Goal: Task Accomplishment & Management: Manage account settings

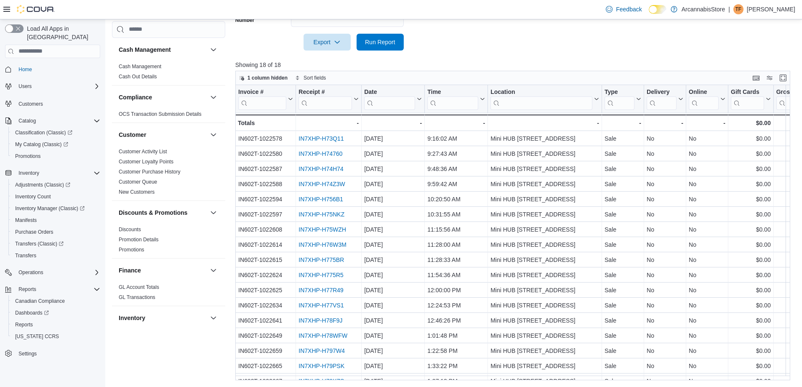
scroll to position [28, 0]
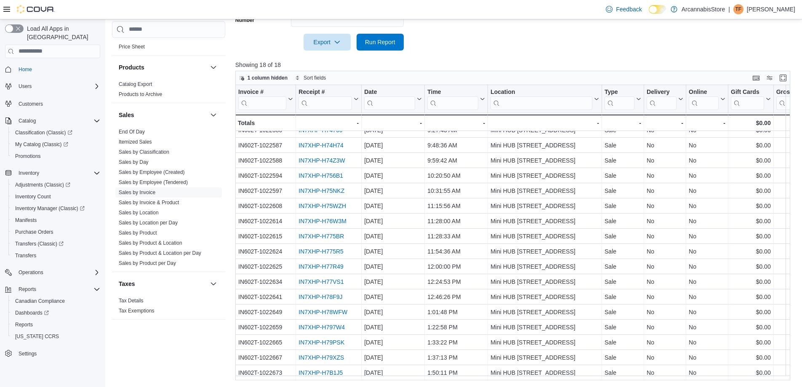
click at [767, 4] on p "[PERSON_NAME]" at bounding box center [771, 9] width 48 height 10
click at [738, 82] on span "Sign Out" at bounding box center [741, 82] width 23 height 8
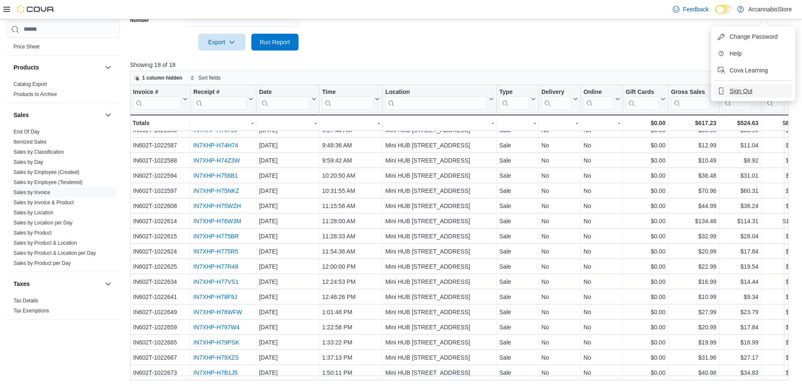
scroll to position [261, 0]
